Goal: Task Accomplishment & Management: Manage account settings

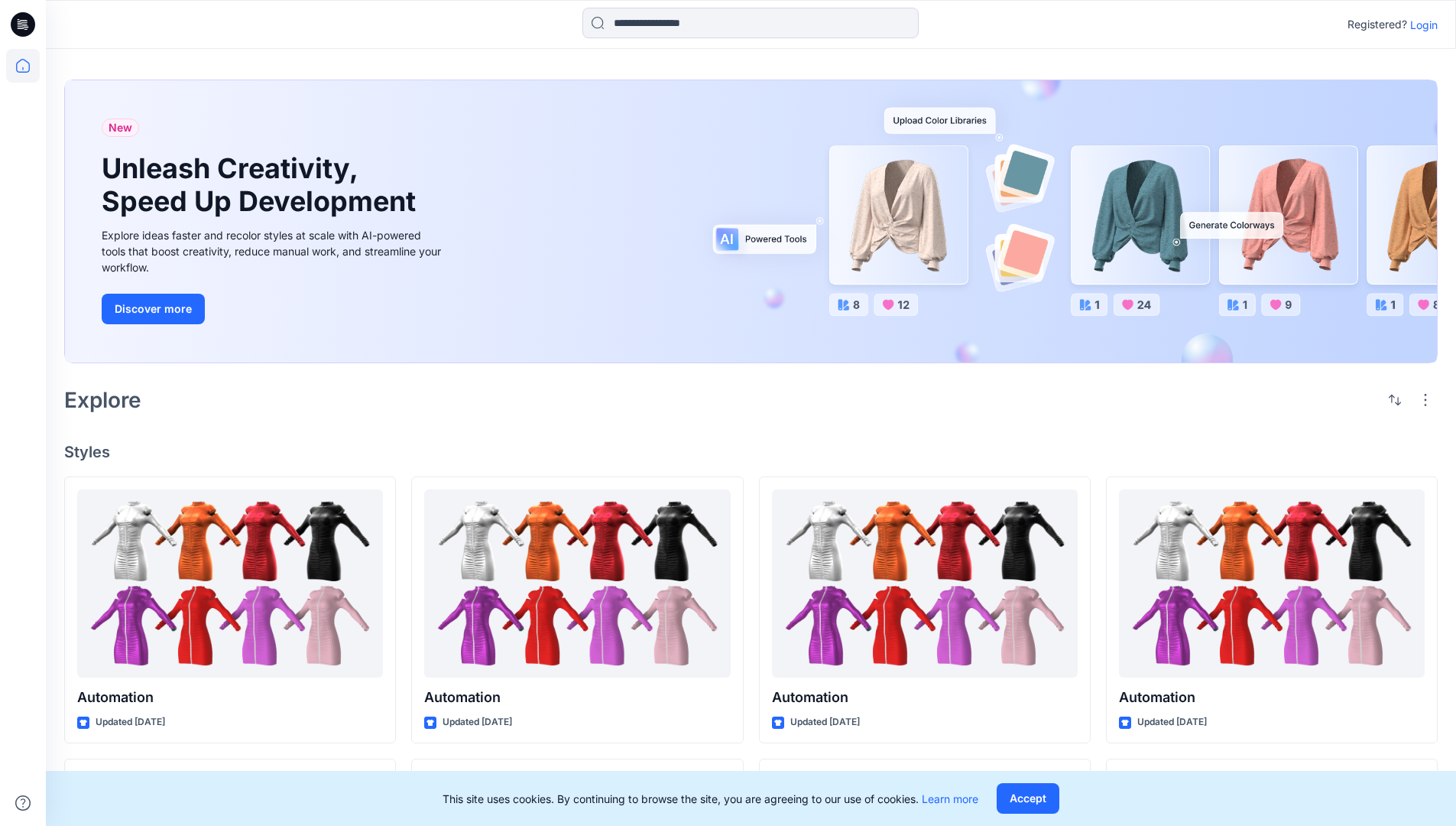
click at [1420, 25] on p "Login" at bounding box center [1423, 25] width 27 height 16
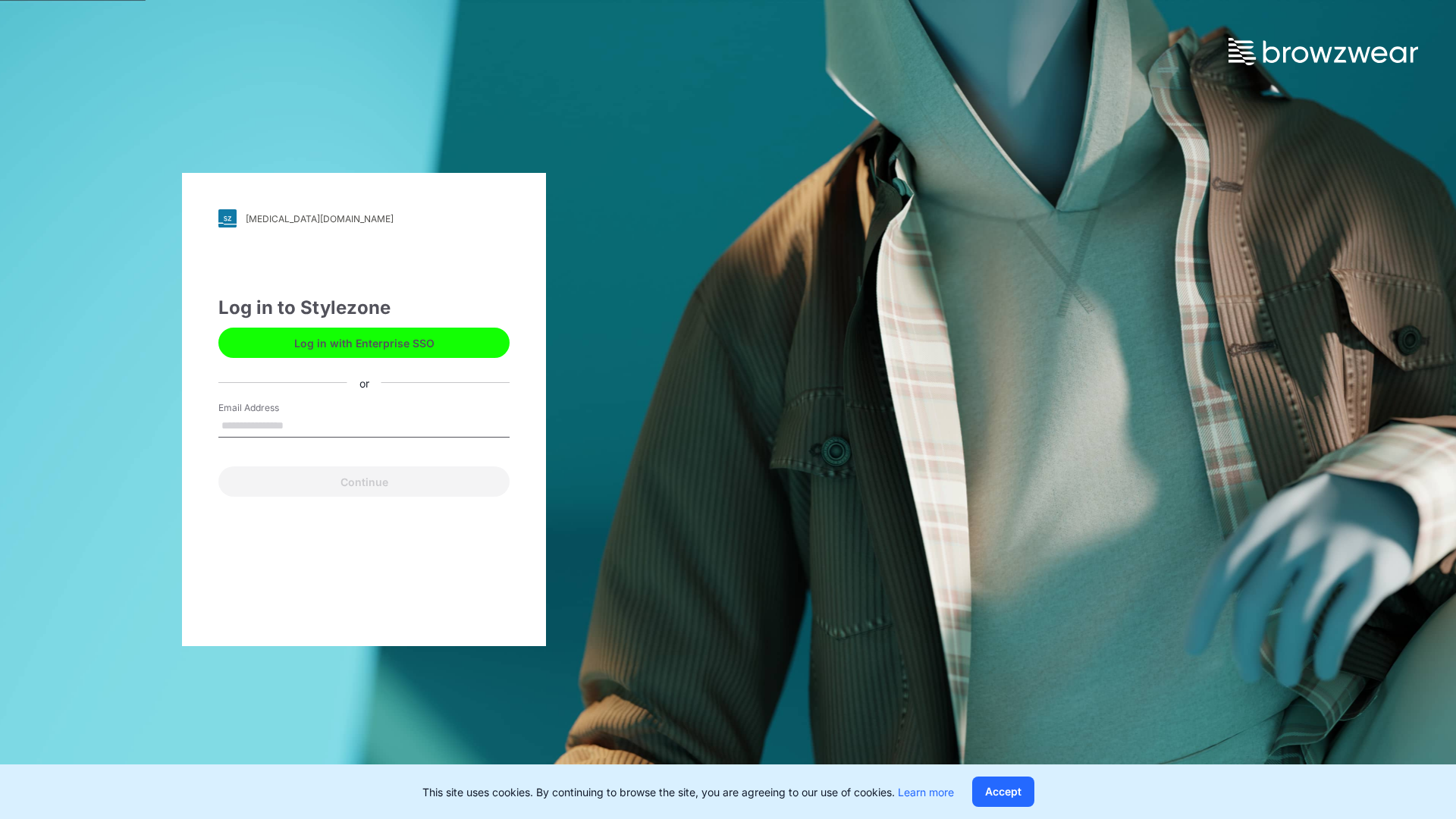
click at [300, 424] on input "Email Address" at bounding box center [364, 426] width 292 height 23
type input "**********"
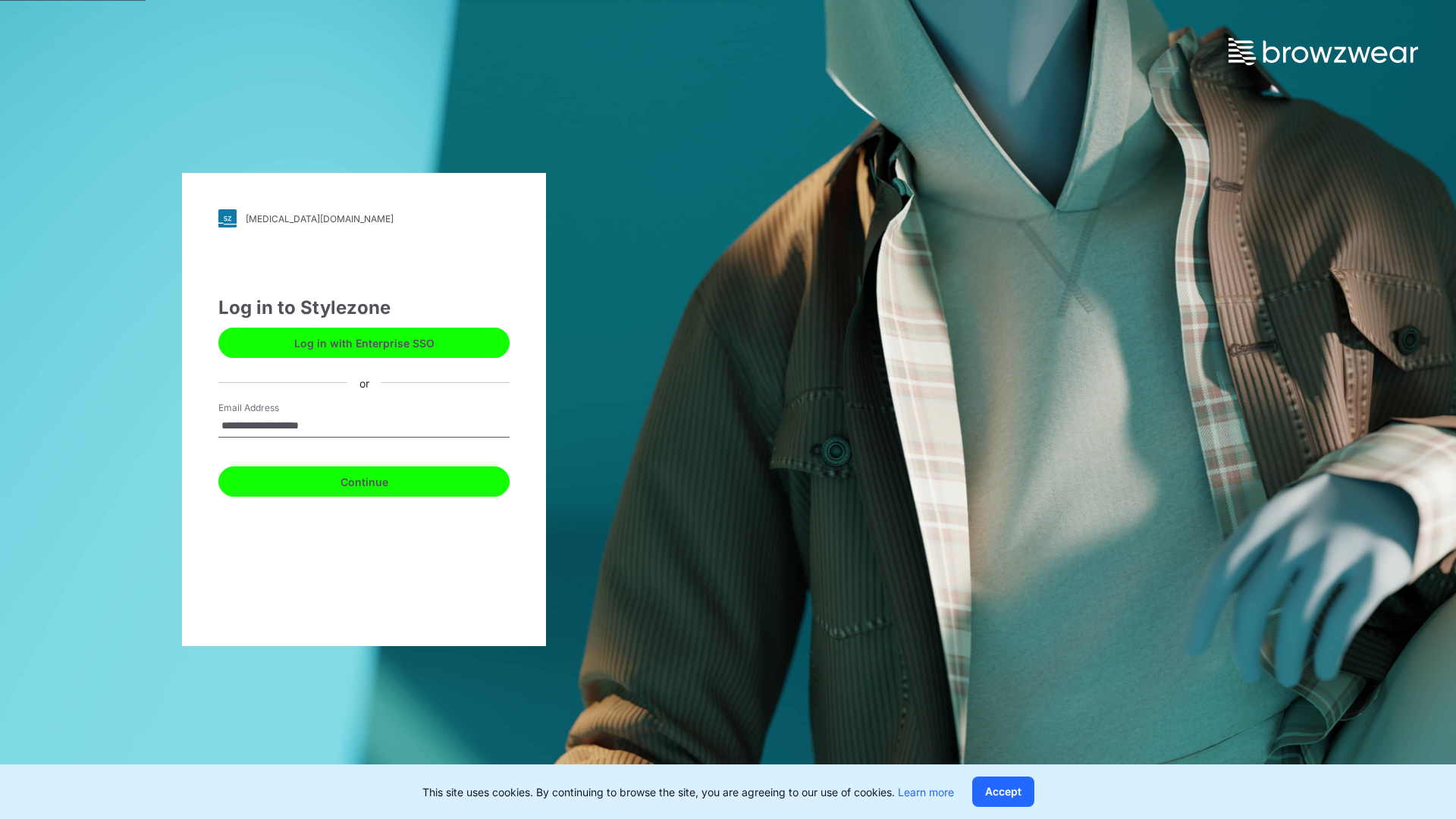
click at [381, 479] on button "Continue" at bounding box center [364, 481] width 292 height 30
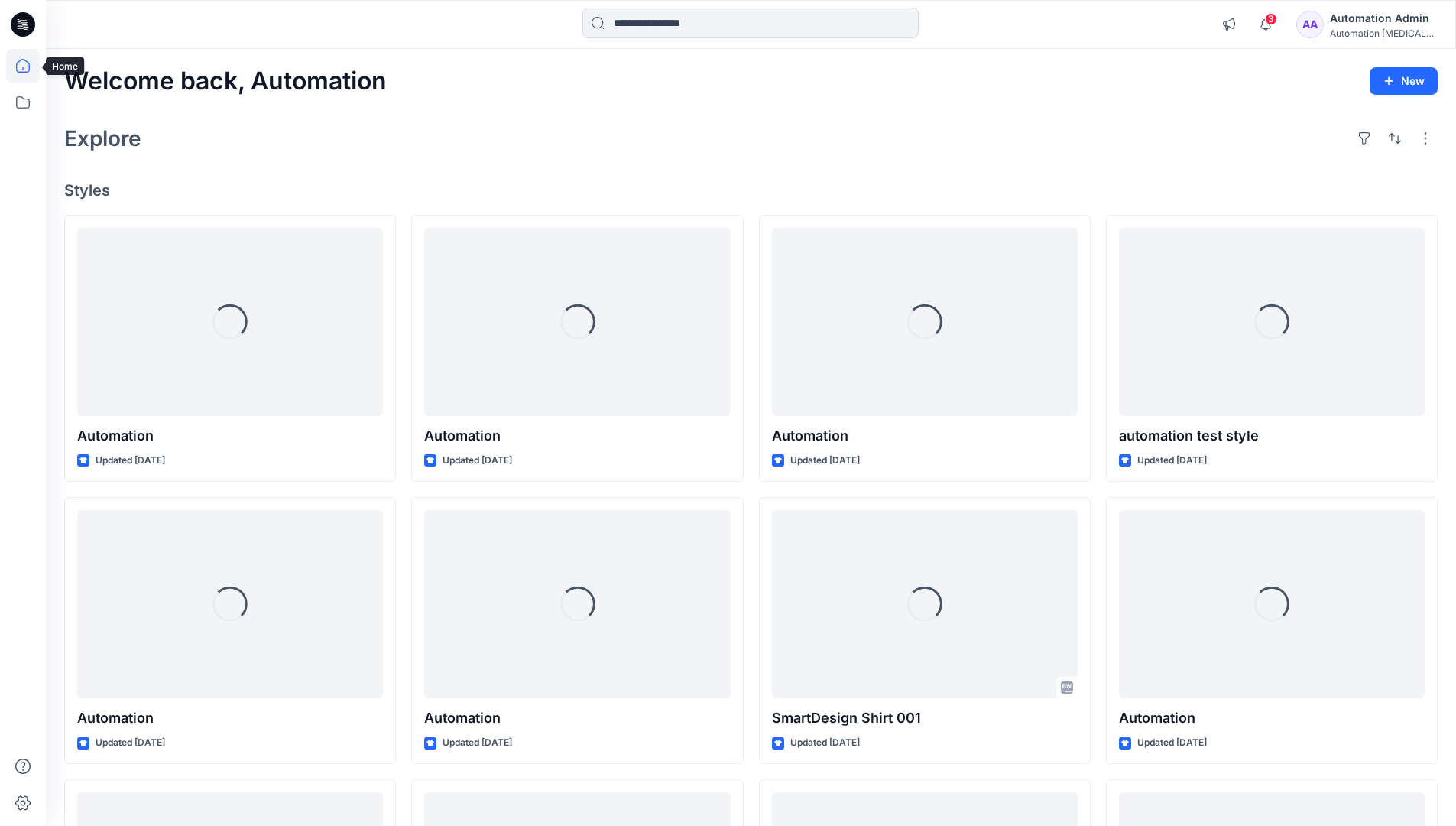
click at [29, 66] on icon at bounding box center [23, 66] width 14 height 14
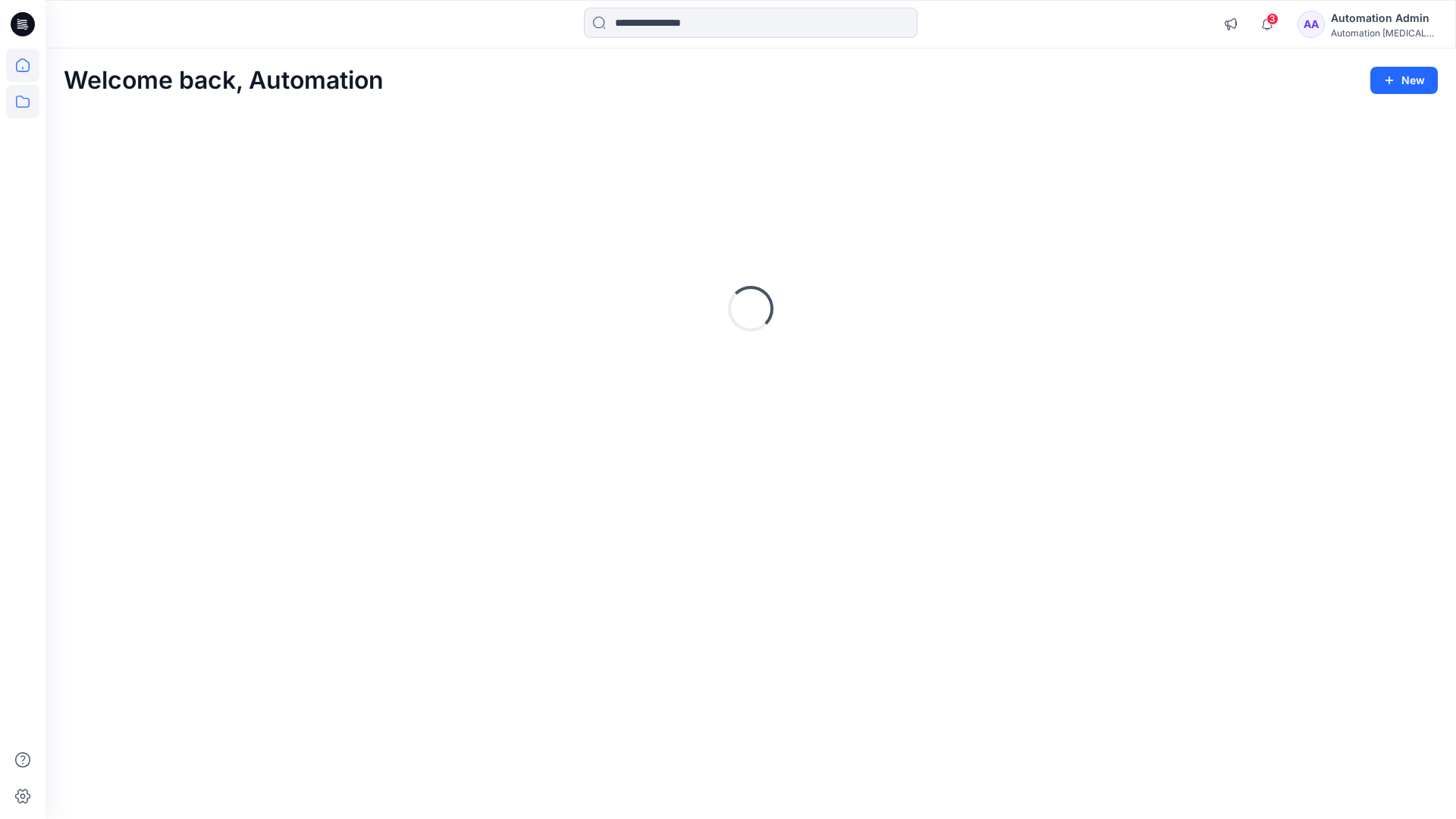
click at [27, 106] on icon at bounding box center [22, 101] width 33 height 33
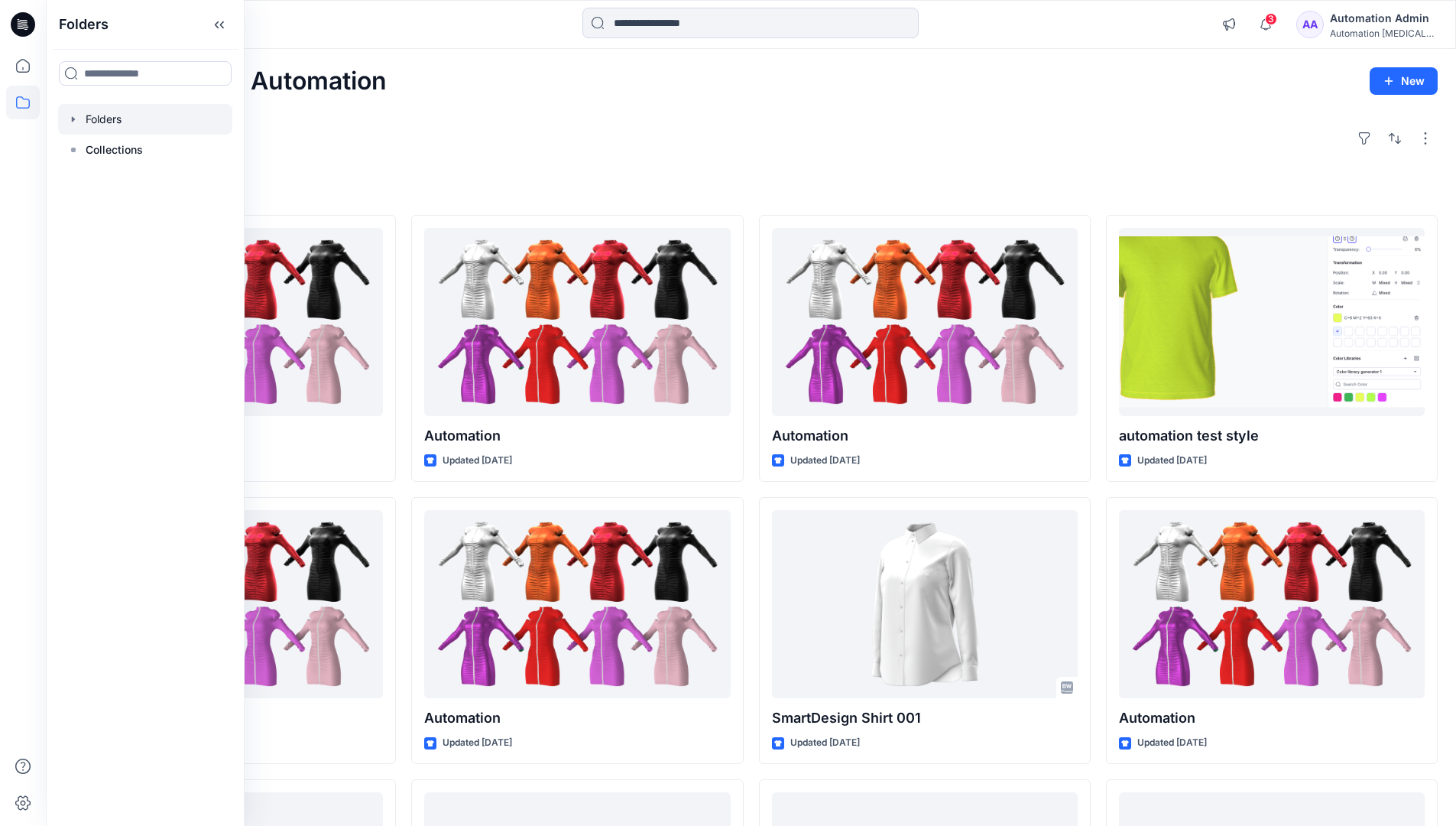
click at [99, 119] on div at bounding box center [145, 119] width 174 height 30
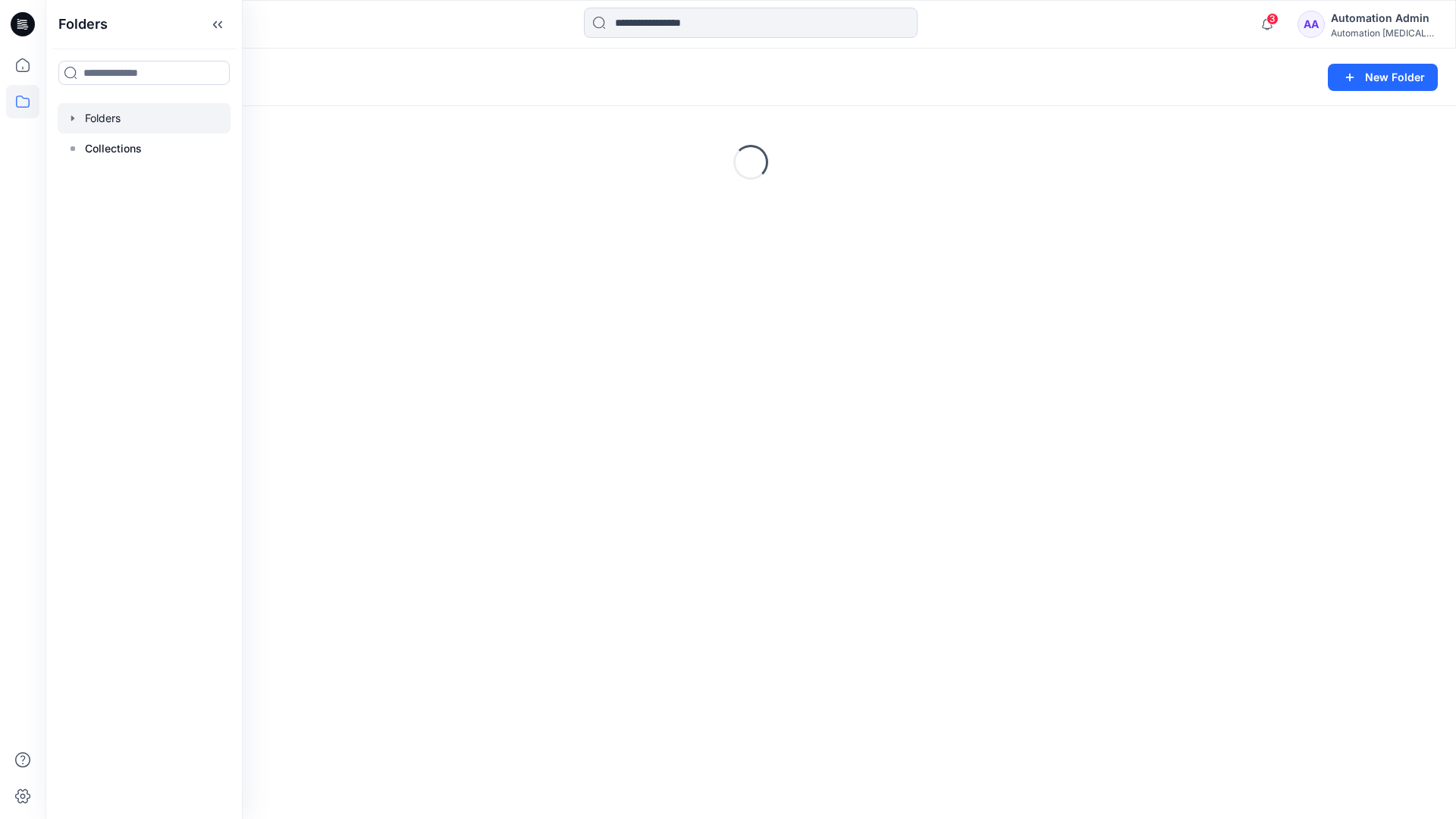
click at [808, 530] on div "Folders New Folder Loading..." at bounding box center [751, 434] width 1411 height 771
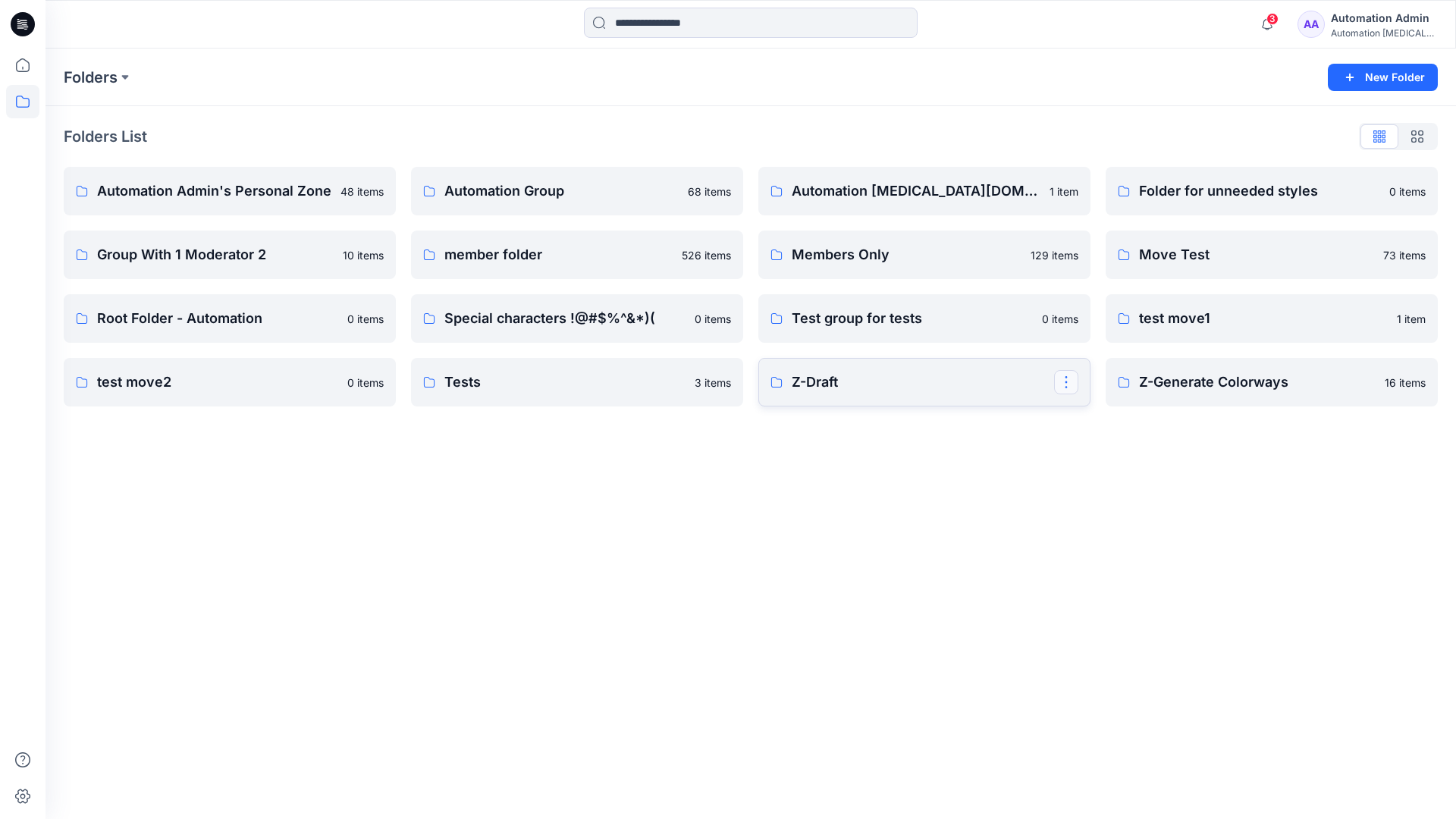
click at [1068, 385] on button "button" at bounding box center [1067, 382] width 25 height 25
click at [1094, 417] on p "Edit" at bounding box center [1094, 417] width 19 height 16
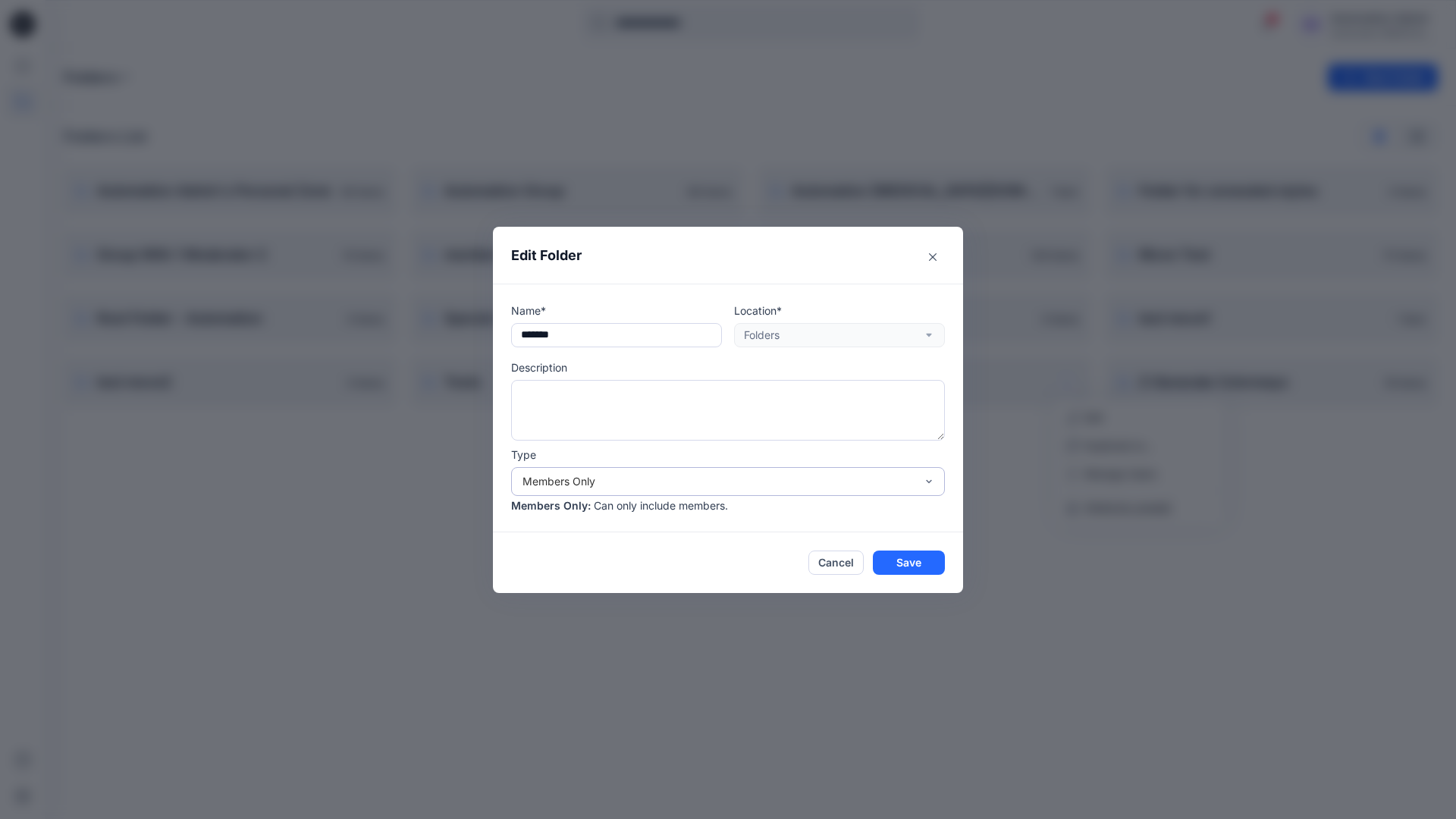
click at [704, 486] on div "Members Only" at bounding box center [718, 481] width 393 height 16
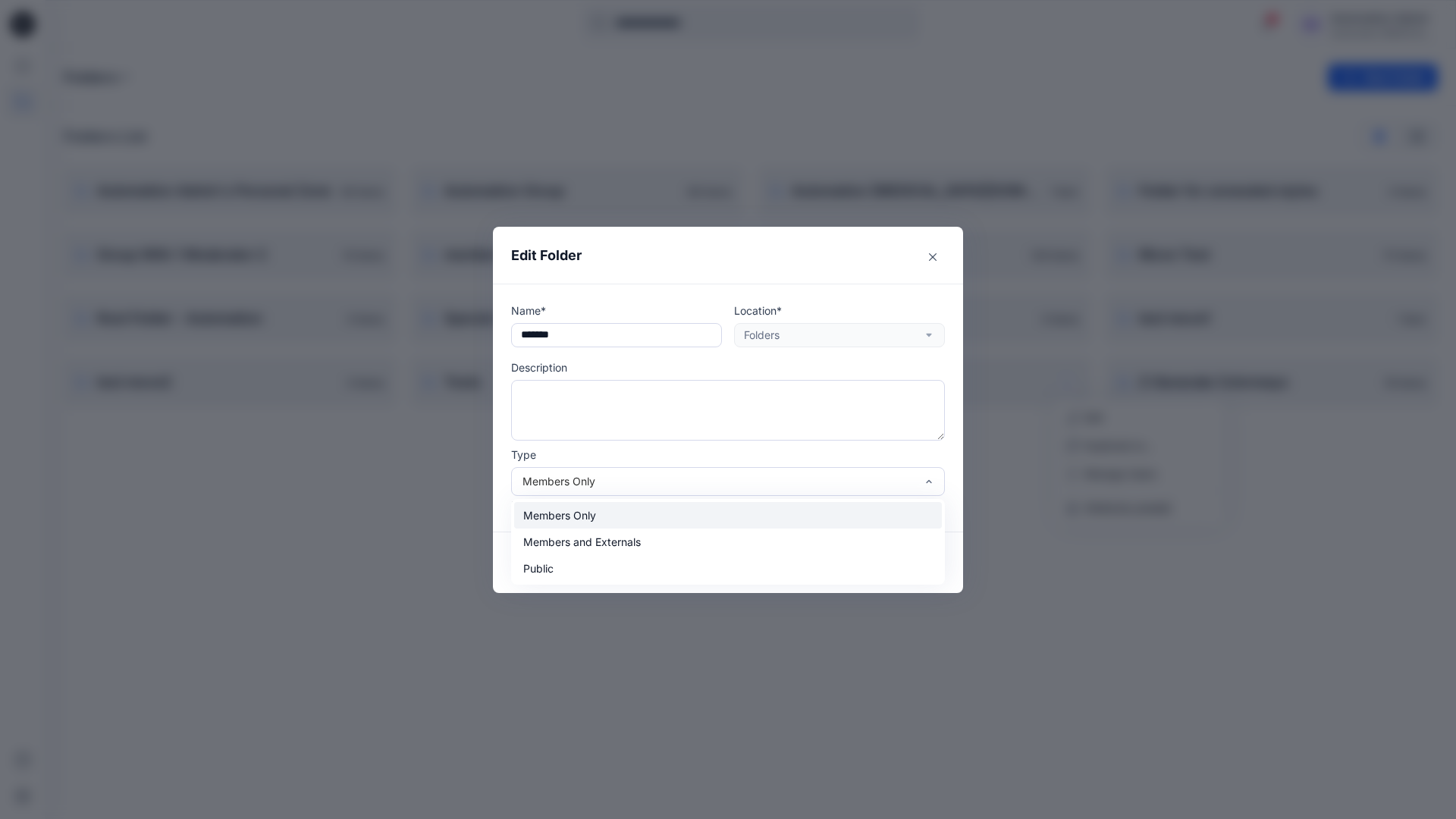
click at [661, 522] on div "Members Only" at bounding box center [728, 515] width 428 height 27
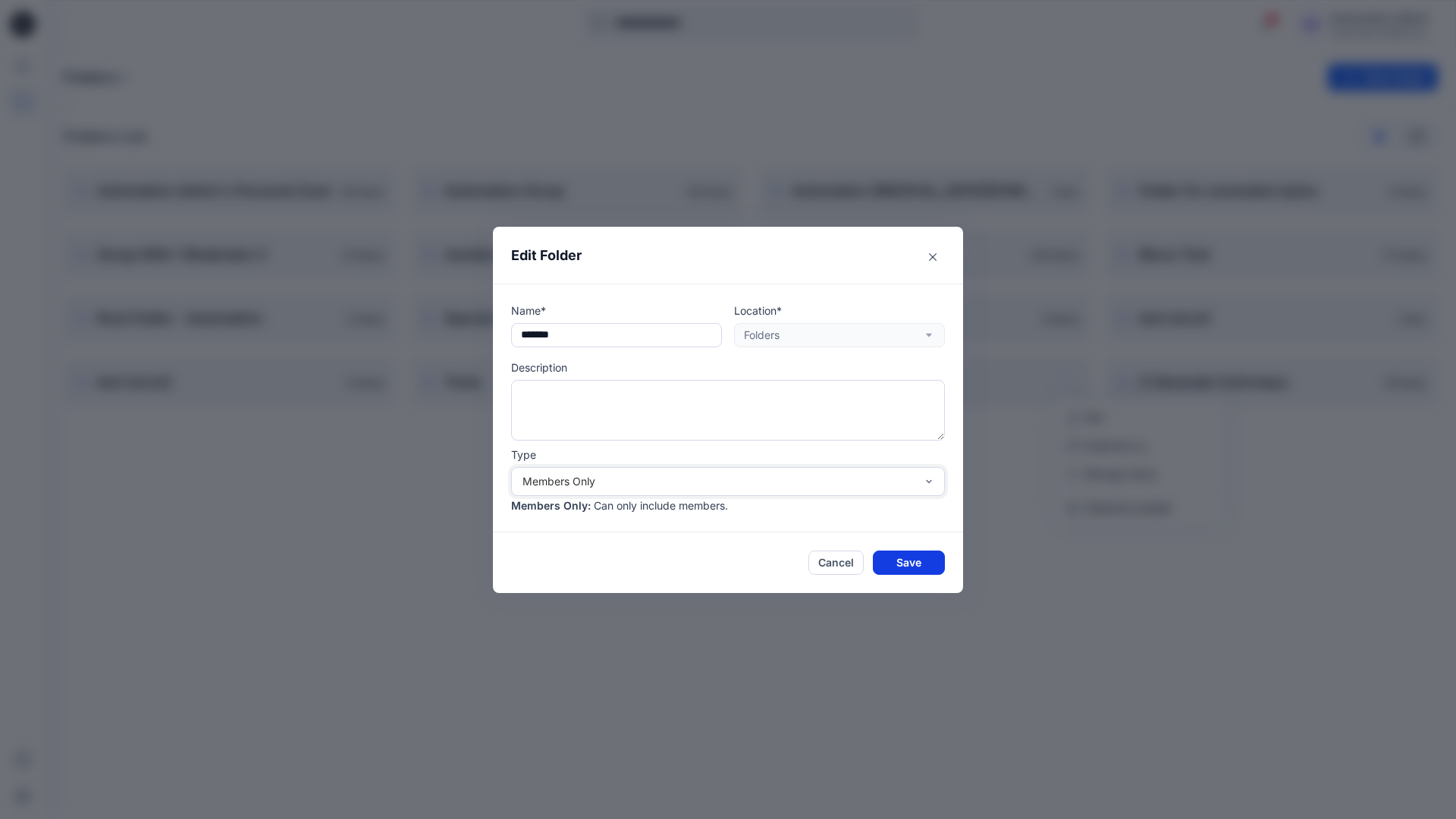
click at [909, 561] on button "Save" at bounding box center [909, 563] width 72 height 25
click at [1365, 24] on div "Automation Admin" at bounding box center [1384, 18] width 106 height 18
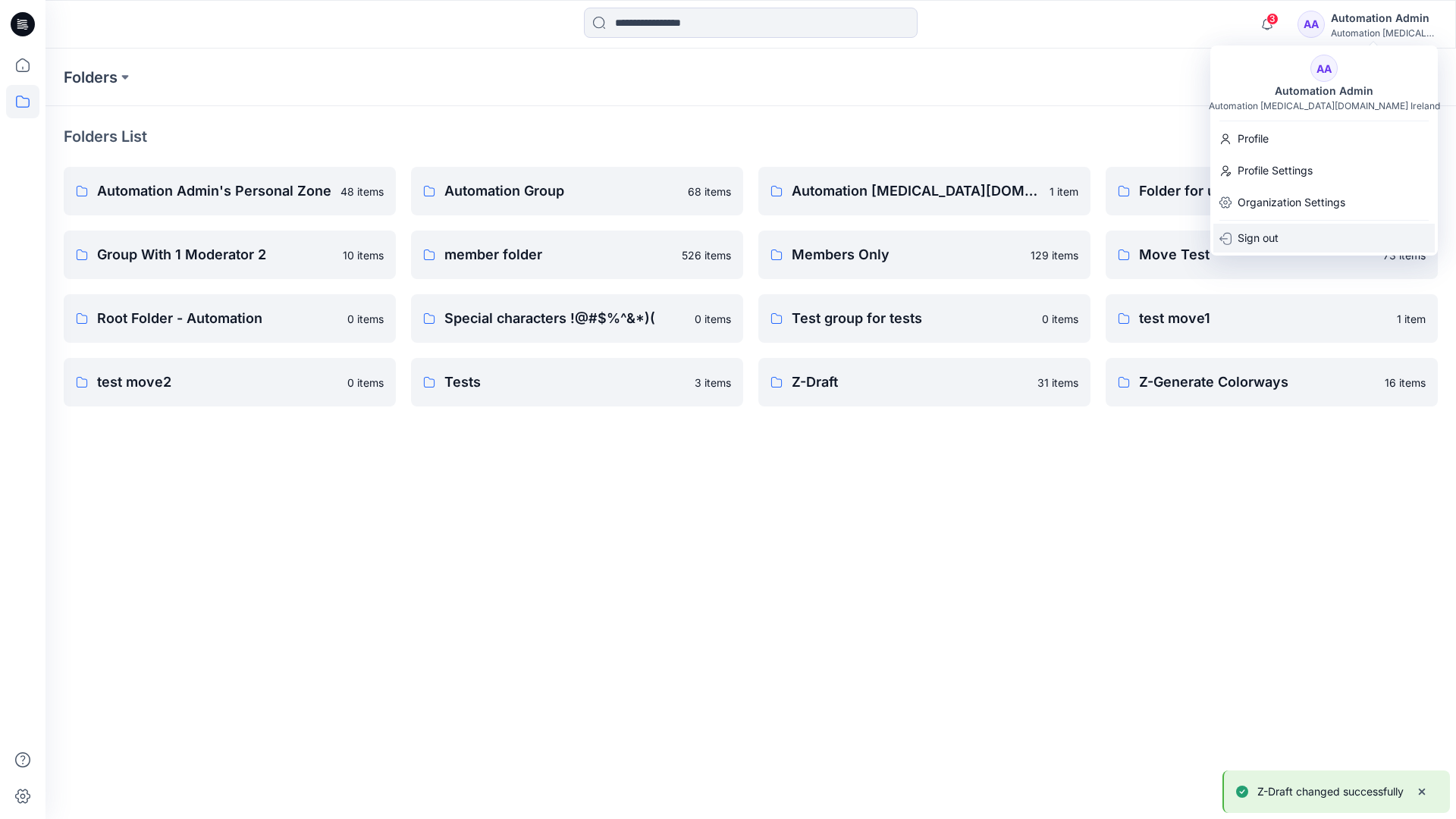
click at [1278, 235] on p "Sign out" at bounding box center [1258, 238] width 41 height 28
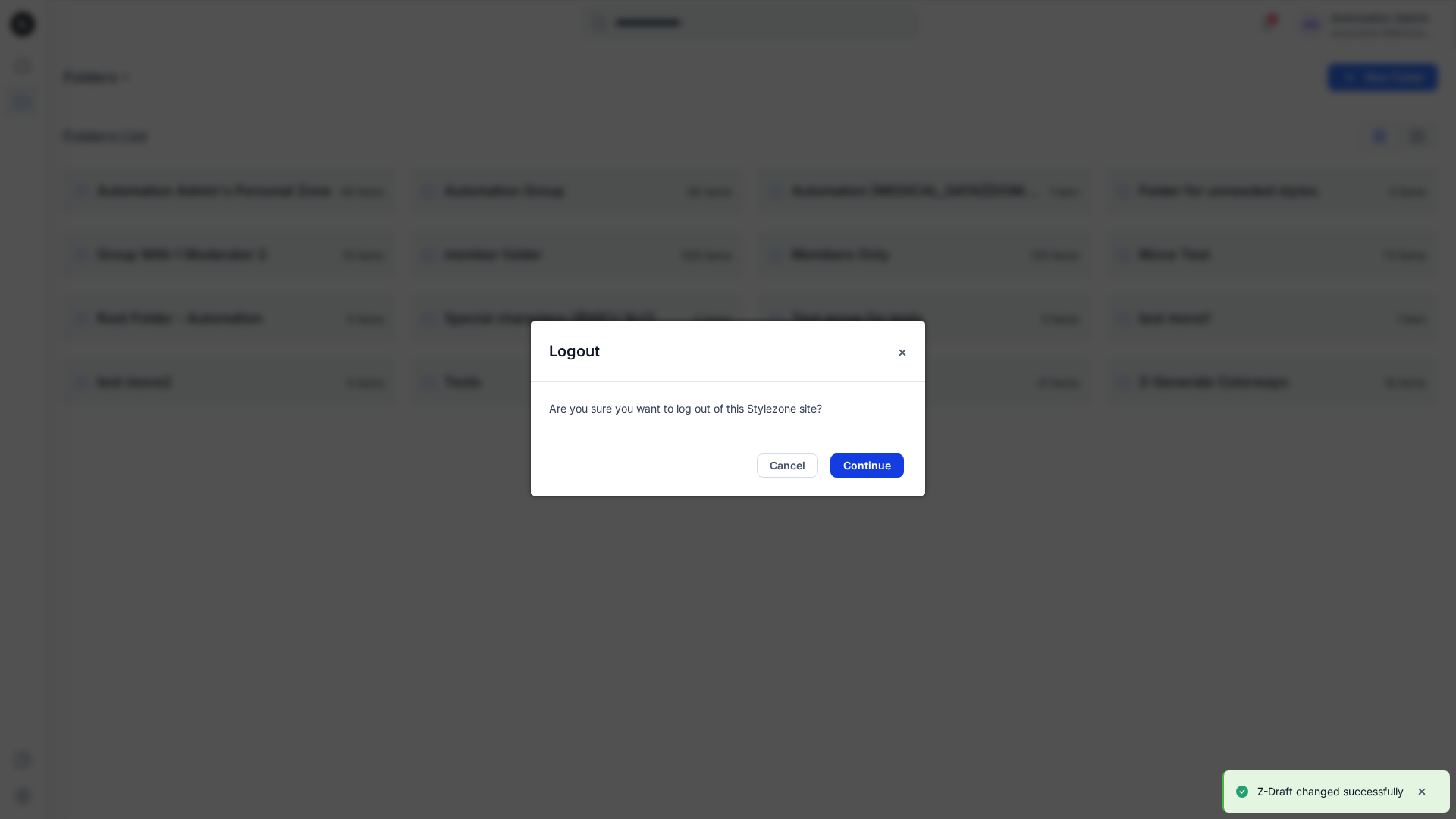
click at [874, 461] on button "Continue" at bounding box center [868, 466] width 74 height 25
